Goal: Navigation & Orientation: Find specific page/section

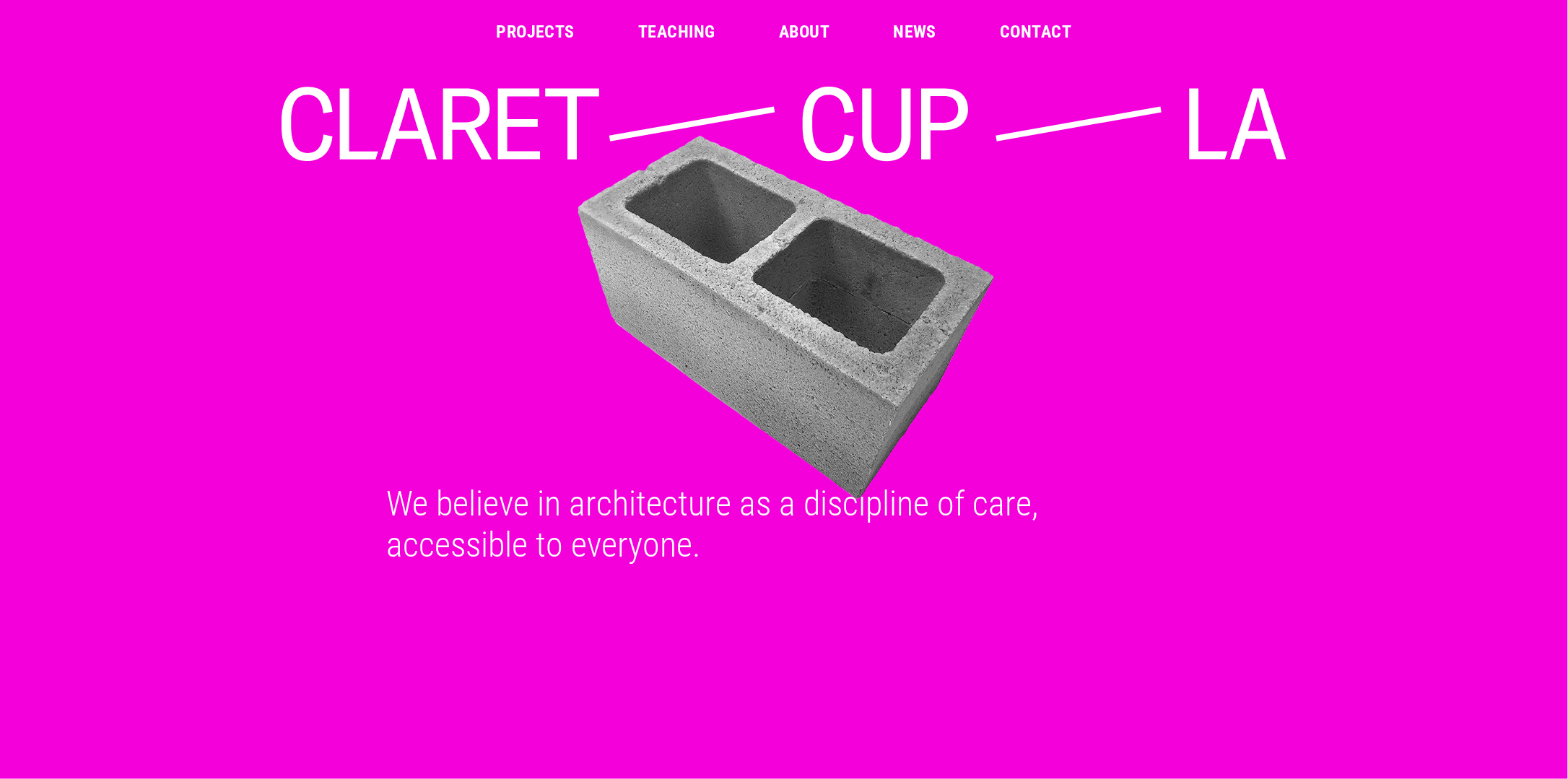
click at [518, 32] on link "Projects" at bounding box center [535, 32] width 79 height 17
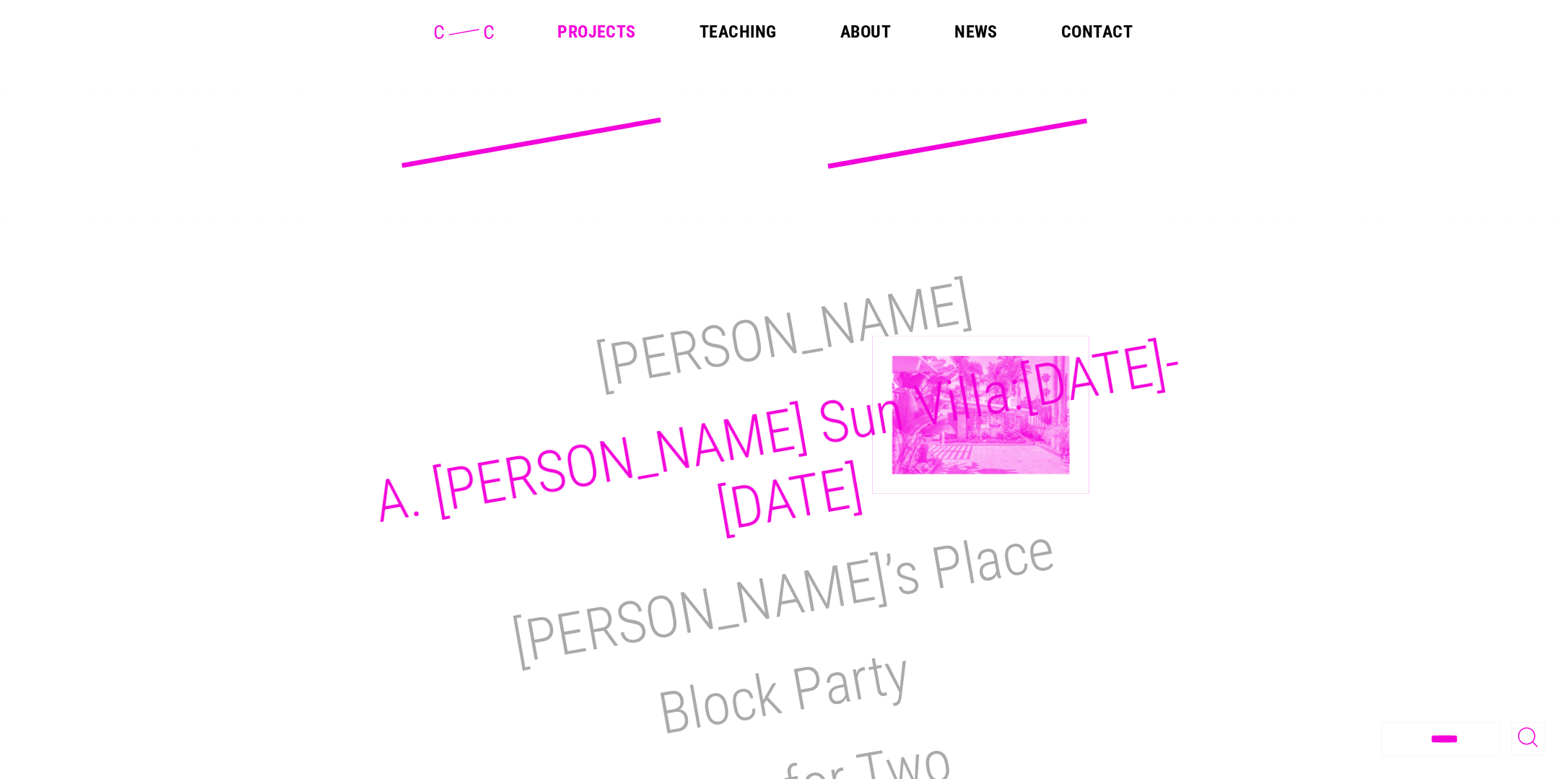
click at [981, 415] on h2 "A. [PERSON_NAME] Sun Villa:[DATE]-[DATE]" at bounding box center [777, 436] width 816 height 217
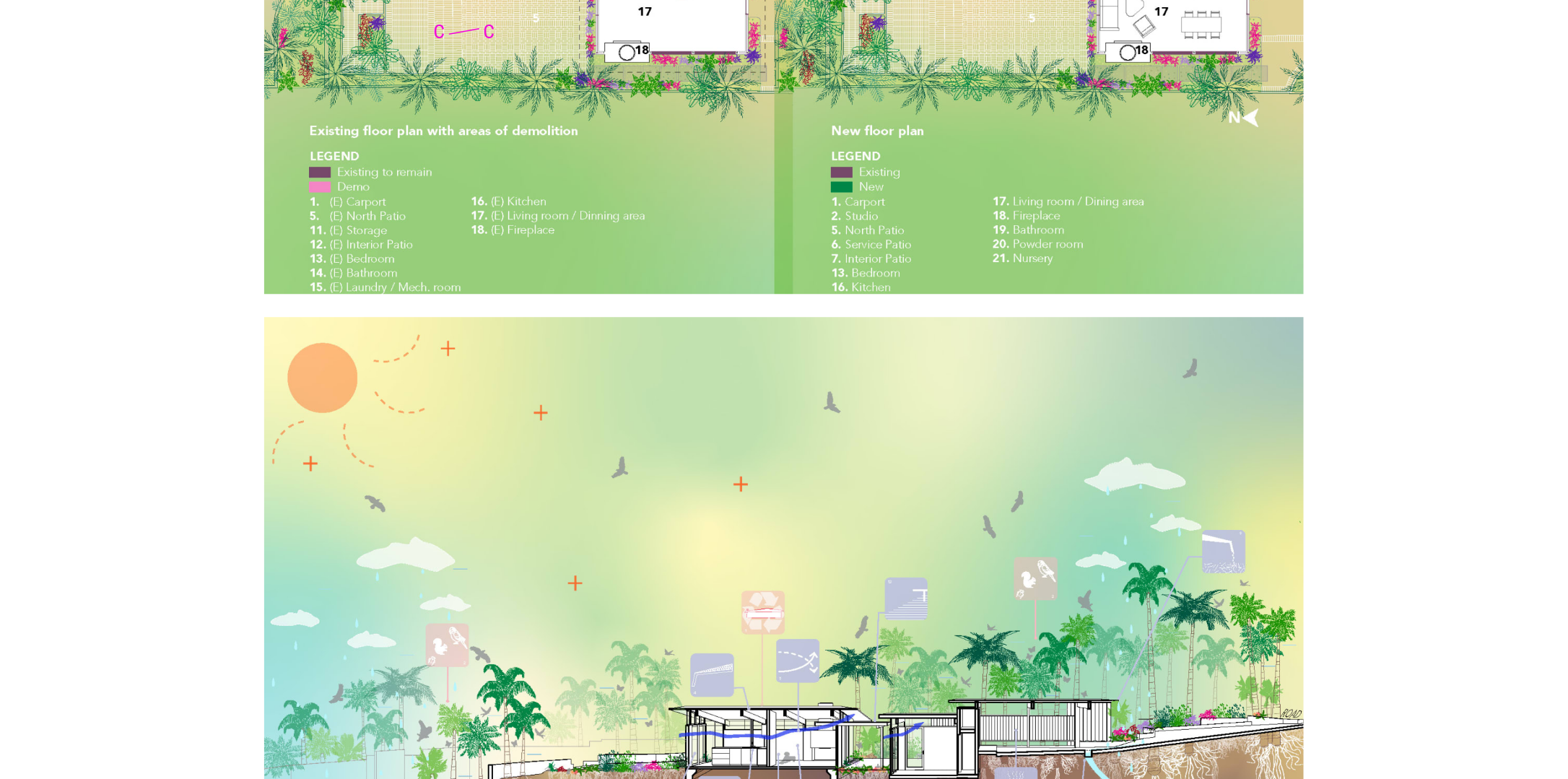
scroll to position [9951, 0]
